Goal: Transaction & Acquisition: Purchase product/service

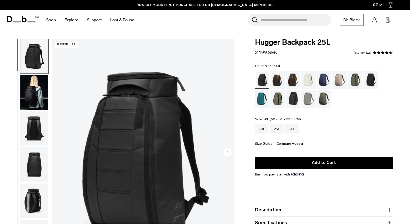
click at [291, 128] on div "30L" at bounding box center [291, 128] width 13 height 9
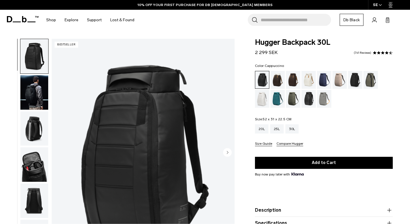
click at [276, 81] on div "Cappuccino" at bounding box center [278, 80] width 15 height 18
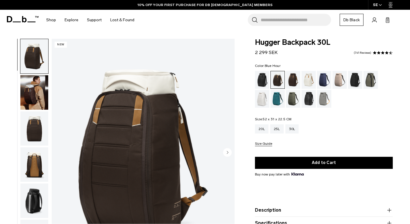
click at [323, 79] on div "Blue Hour" at bounding box center [324, 80] width 15 height 18
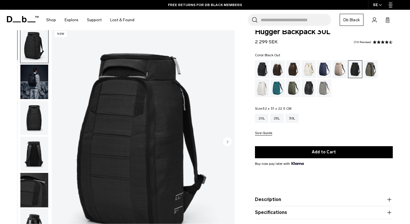
click at [262, 69] on div "Black Out" at bounding box center [262, 69] width 15 height 18
